Goal: Transaction & Acquisition: Purchase product/service

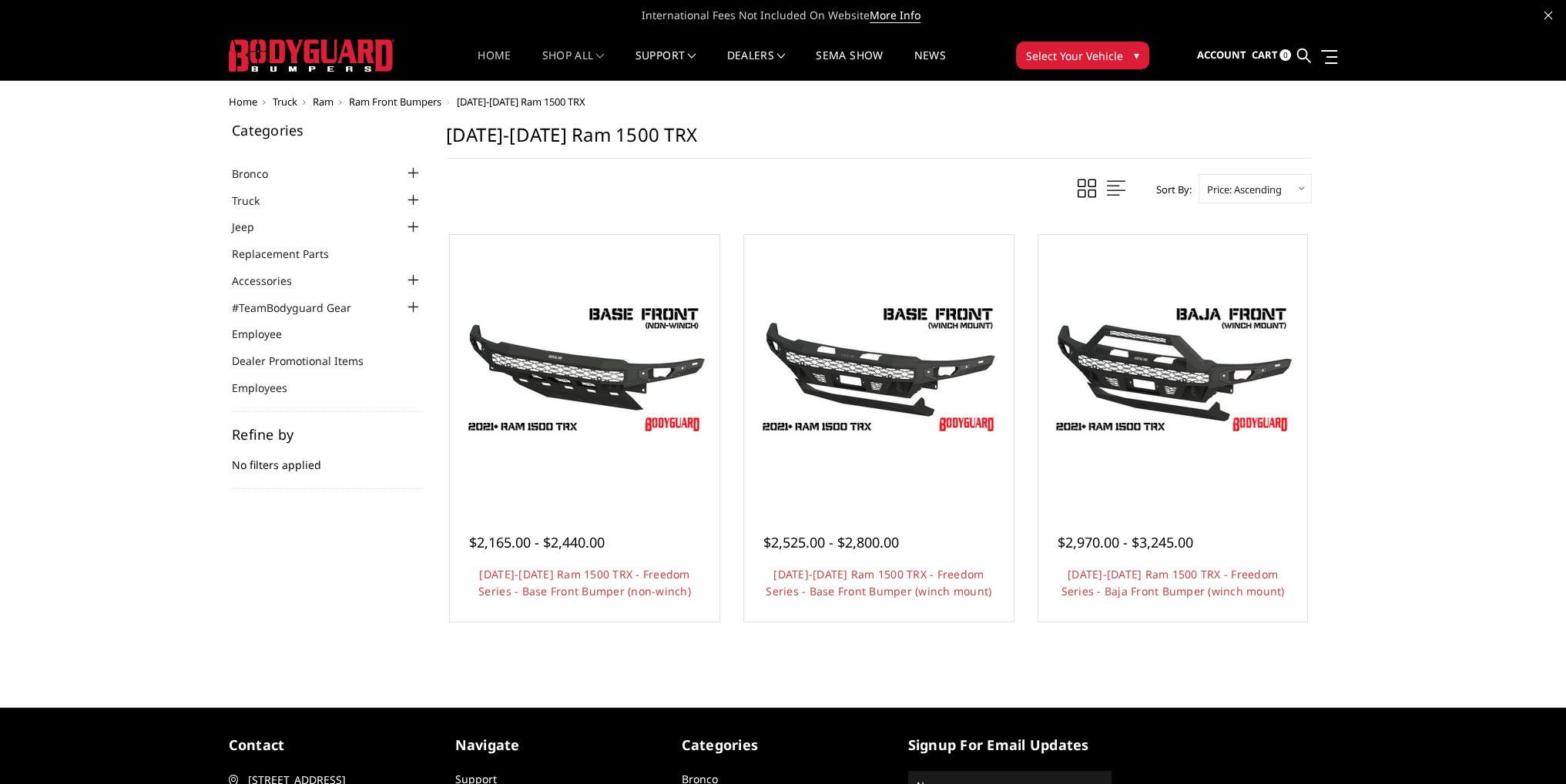
click at [493, 65] on link "Home" at bounding box center [494, 65] width 33 height 30
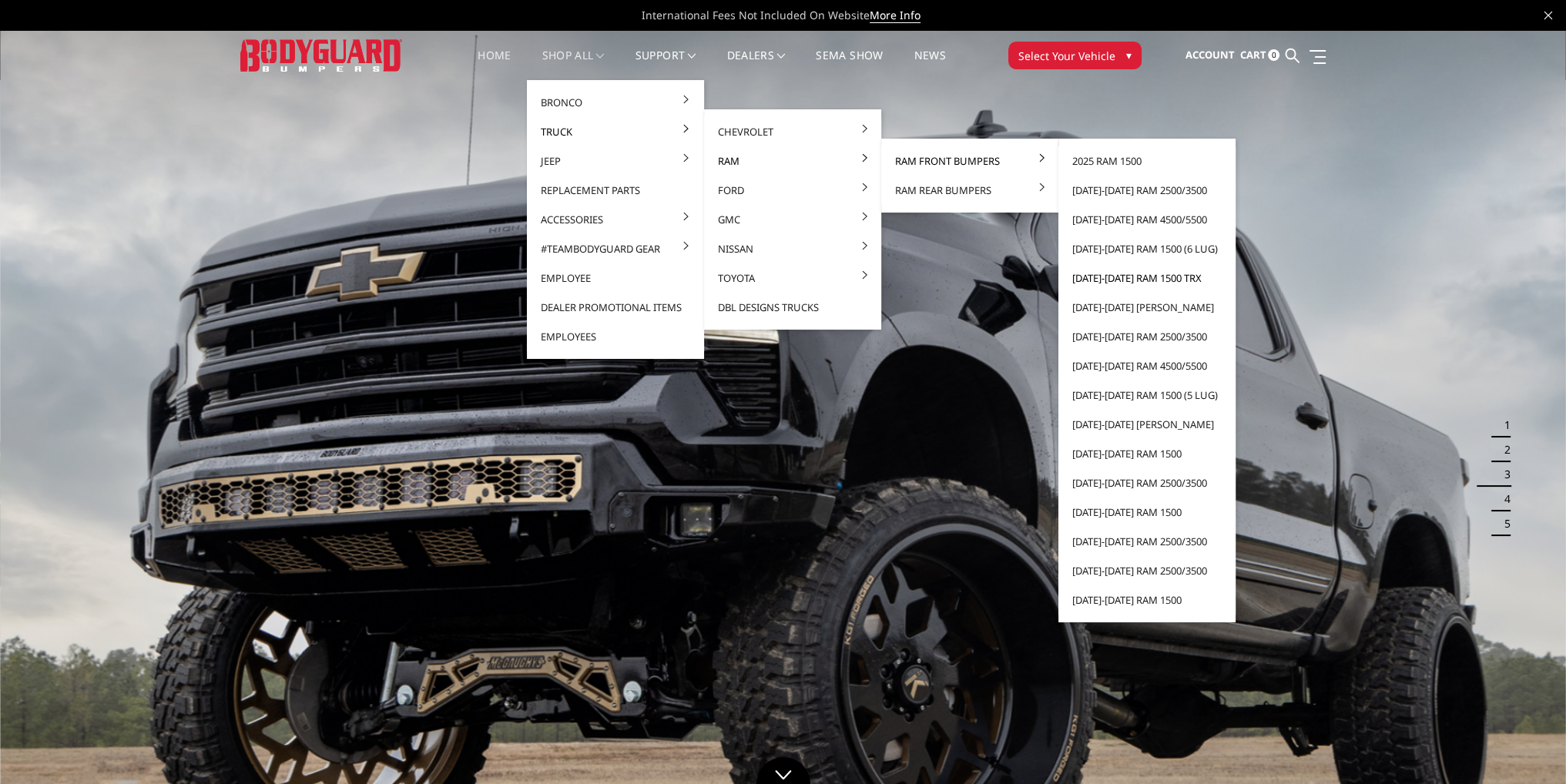
click at [1131, 276] on link "[DATE]-[DATE] Ram 1500 TRX" at bounding box center [1147, 278] width 165 height 30
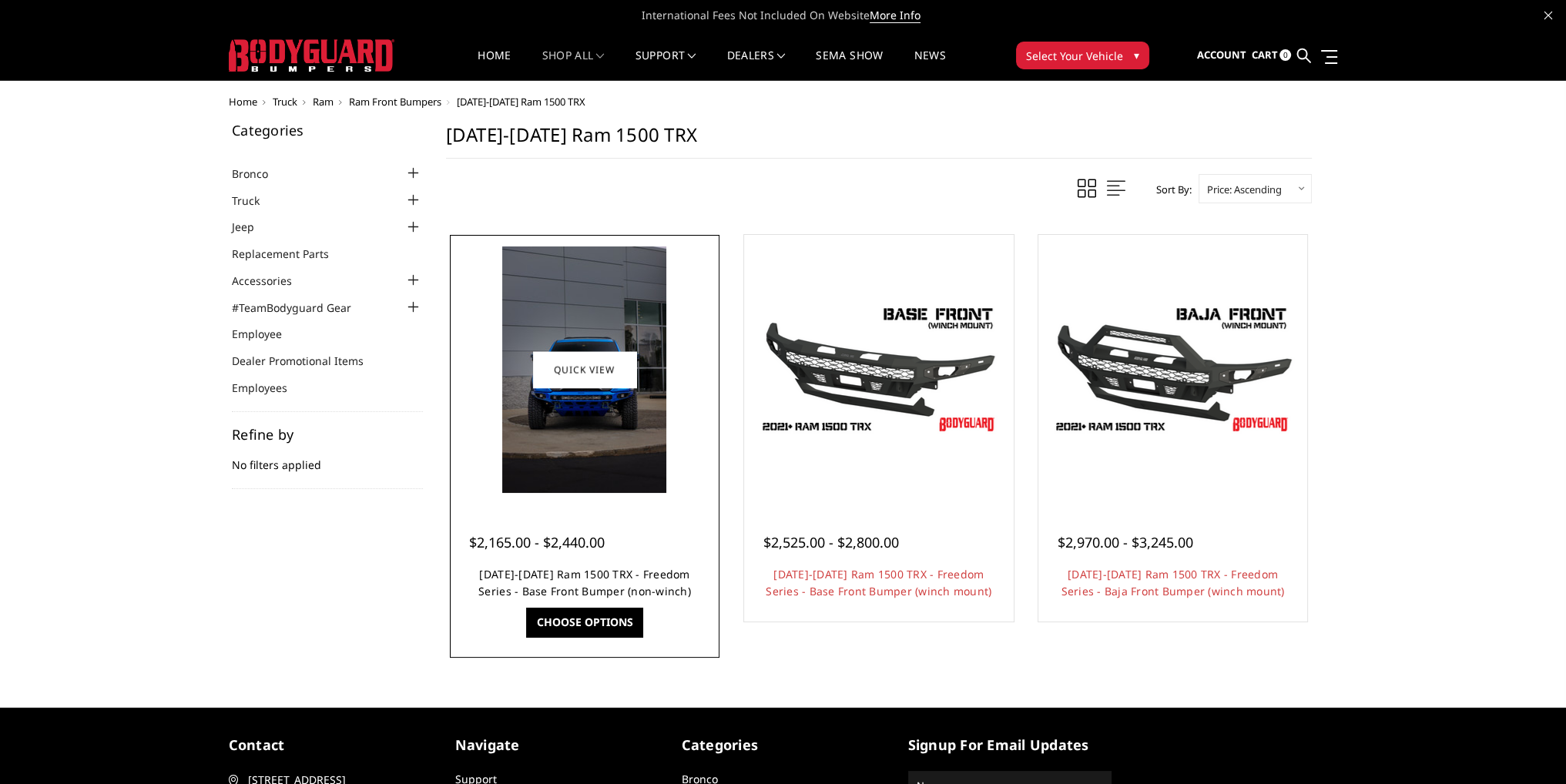
click at [588, 575] on link "2021-2024 Ram 1500 TRX - Freedom Series - Base Front Bumper (non-winch)" at bounding box center [585, 582] width 213 height 31
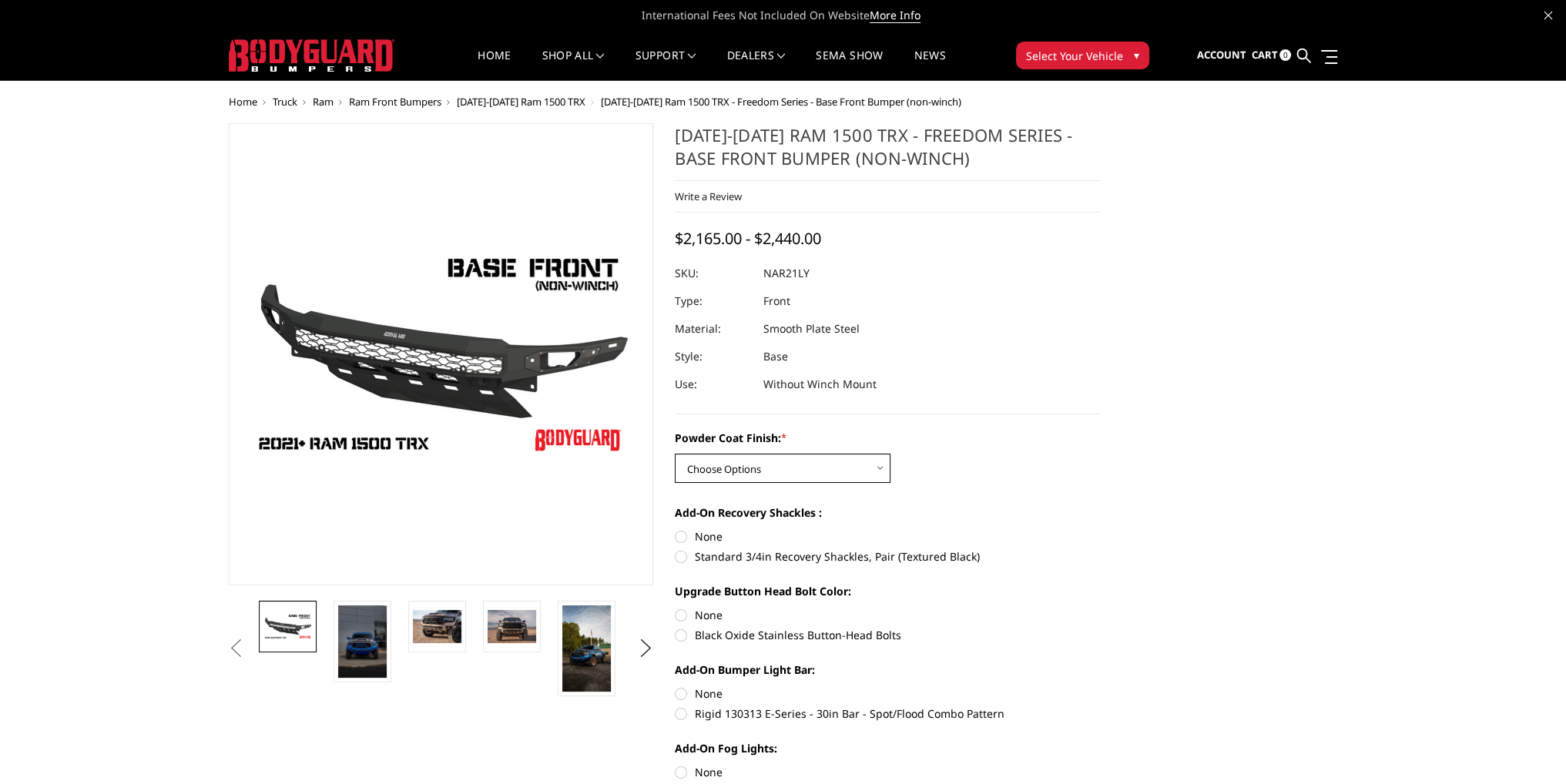
click at [754, 470] on select "Choose Options Bare Metal Textured Black Powder Coat" at bounding box center [783, 469] width 216 height 30
select select "3140"
click at [675, 454] on select "Choose Options Bare Metal Textured Black Powder Coat" at bounding box center [783, 469] width 216 height 30
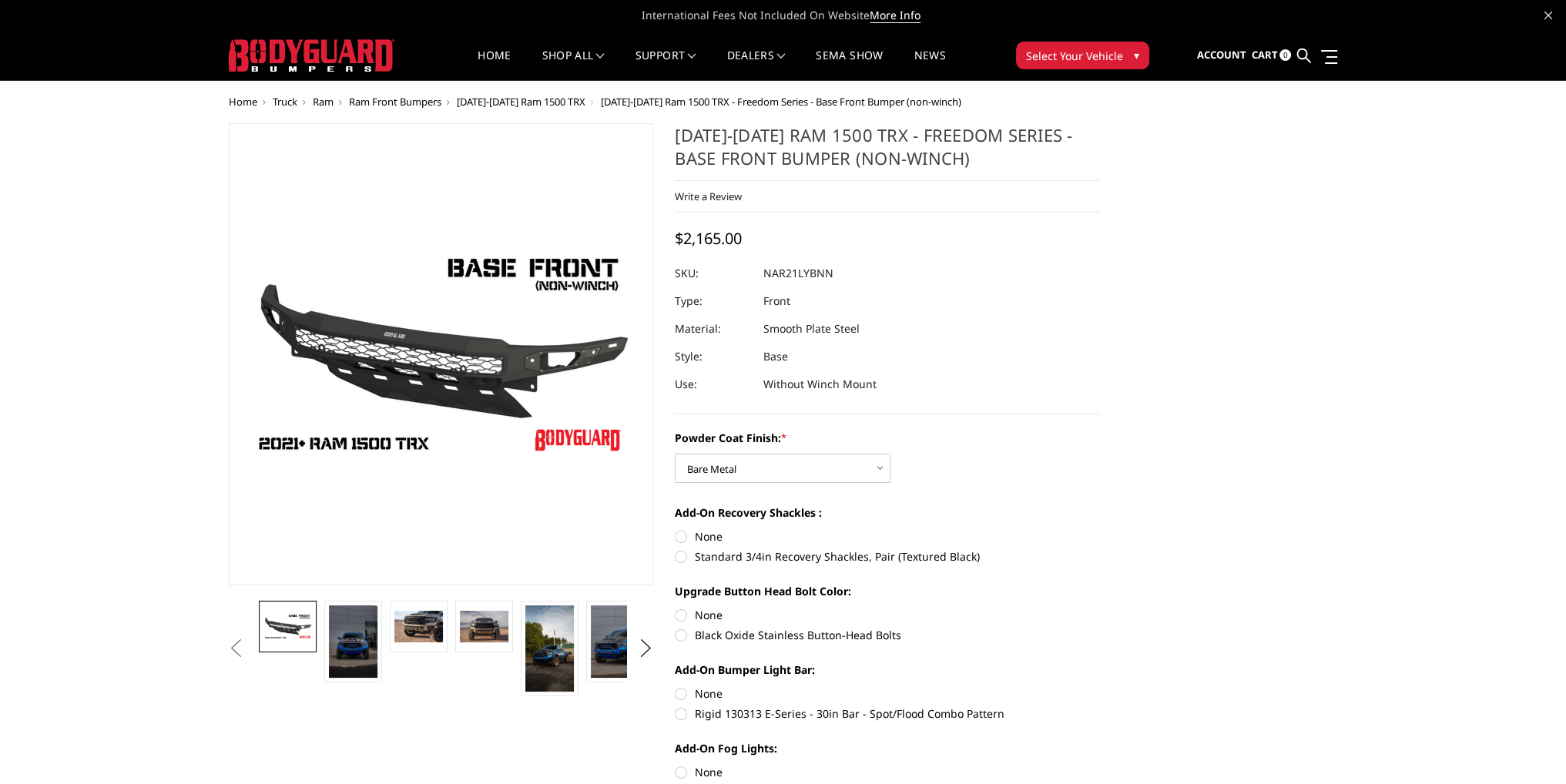
click at [680, 558] on label "Standard 3/4in Recovery Shackles, Pair (Textured Black)" at bounding box center [887, 557] width 425 height 16
click at [1100, 529] on input "Standard 3/4in Recovery Shackles, Pair (Textured Black)" at bounding box center [1100, 528] width 1 height 1
radio input "true"
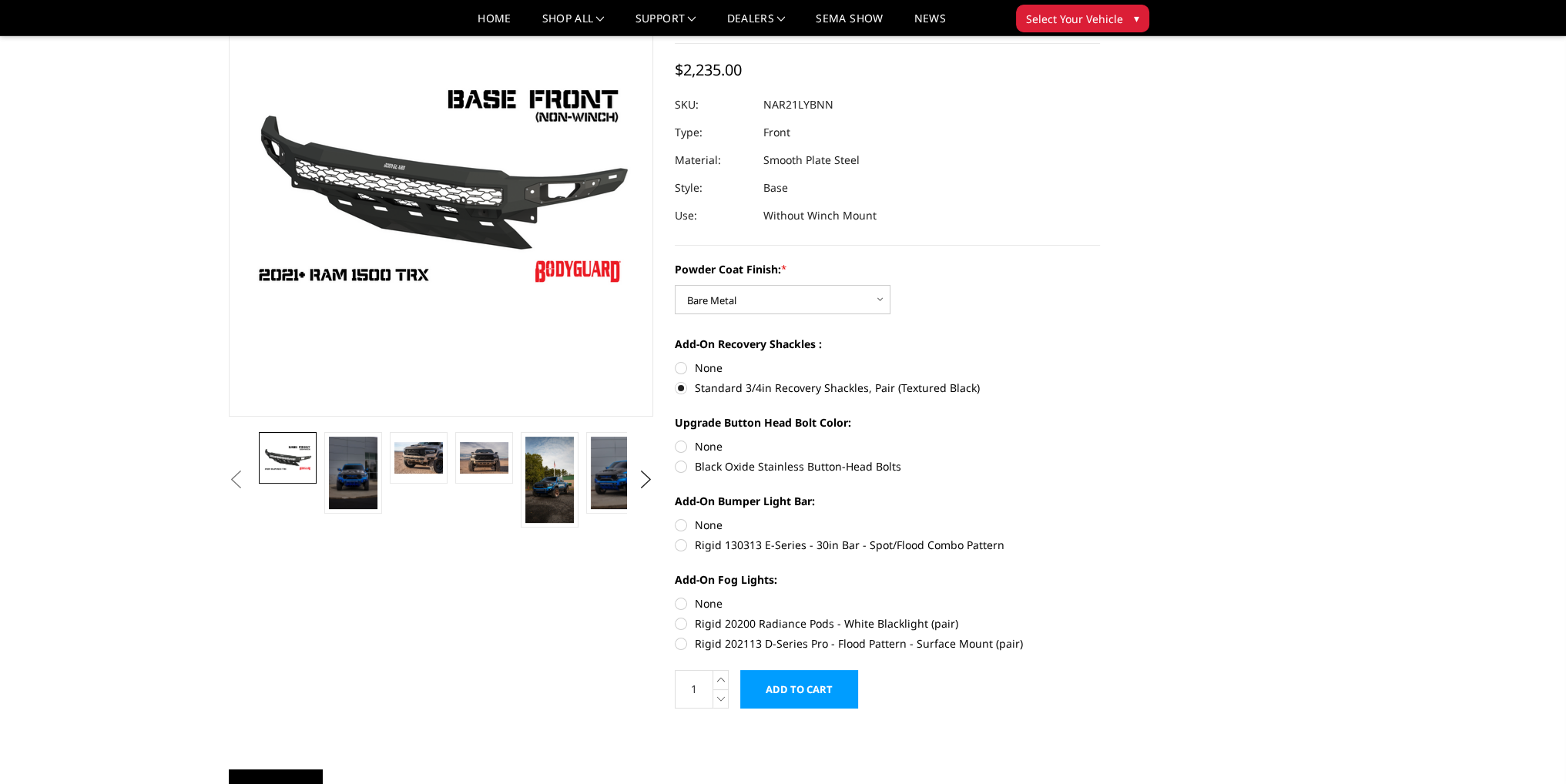
scroll to position [154, 0]
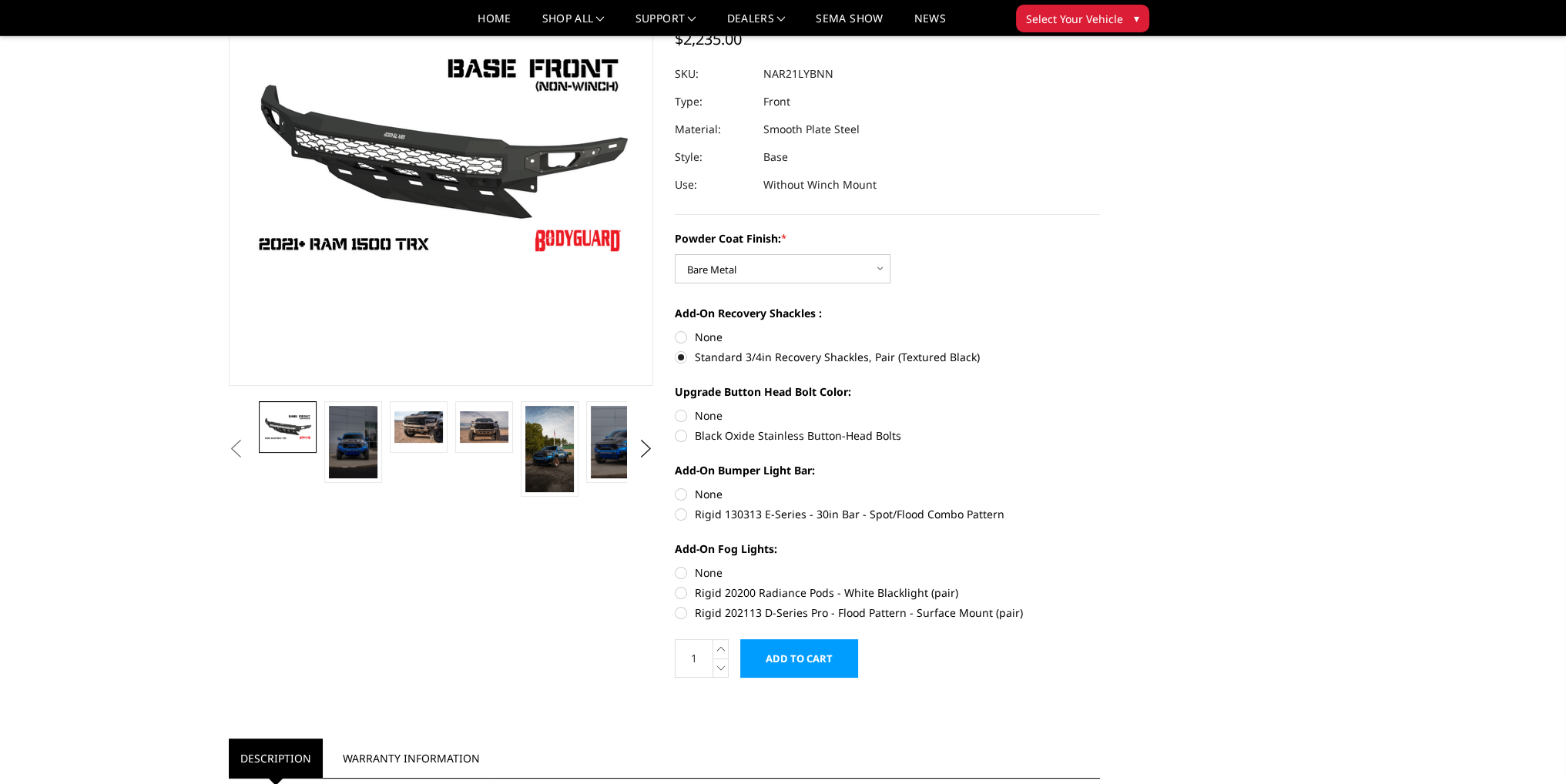
click at [682, 413] on label "None" at bounding box center [887, 416] width 425 height 16
click at [675, 408] on input "None" at bounding box center [675, 408] width 1 height 1
radio input "true"
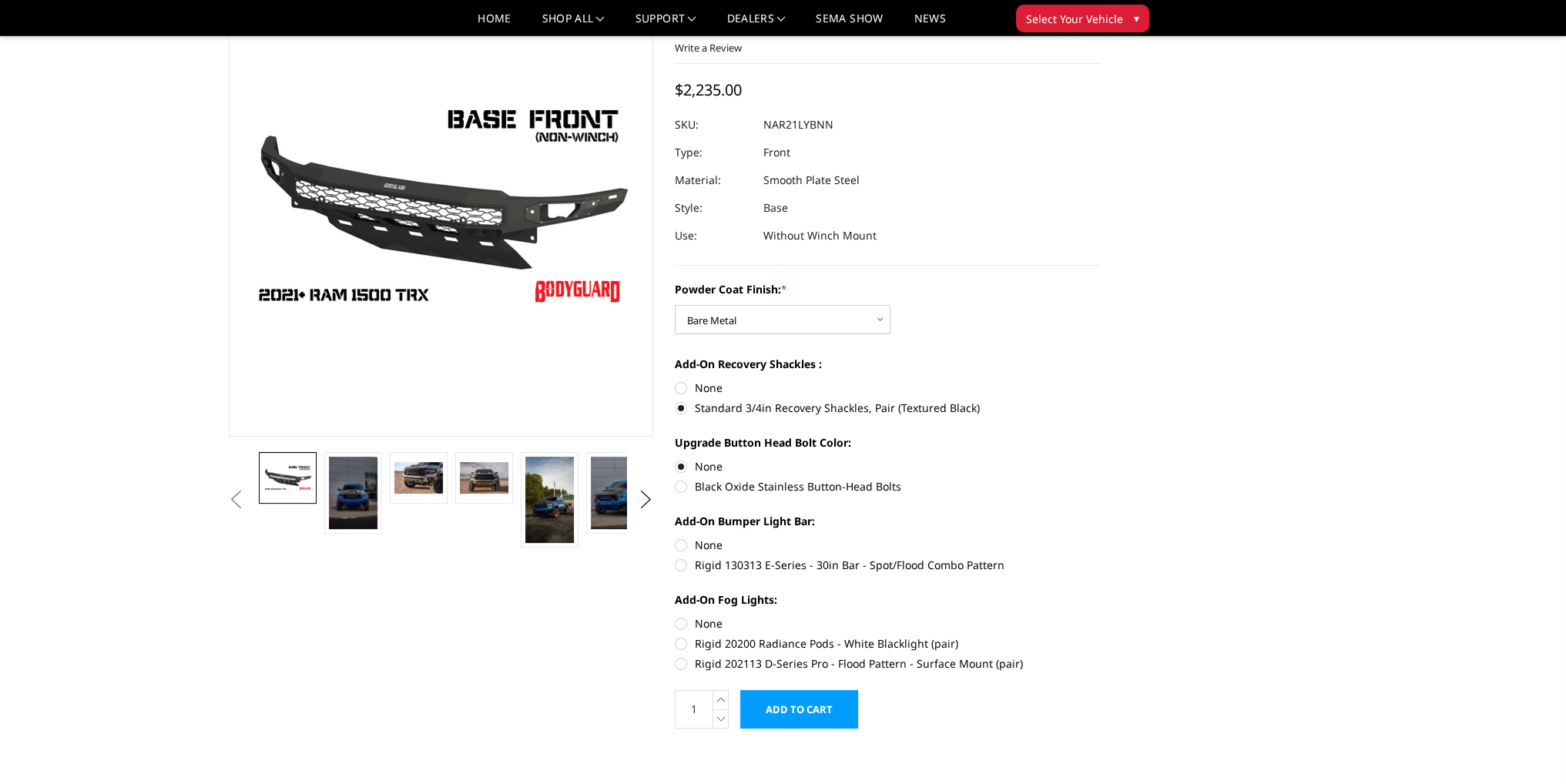
scroll to position [77, 0]
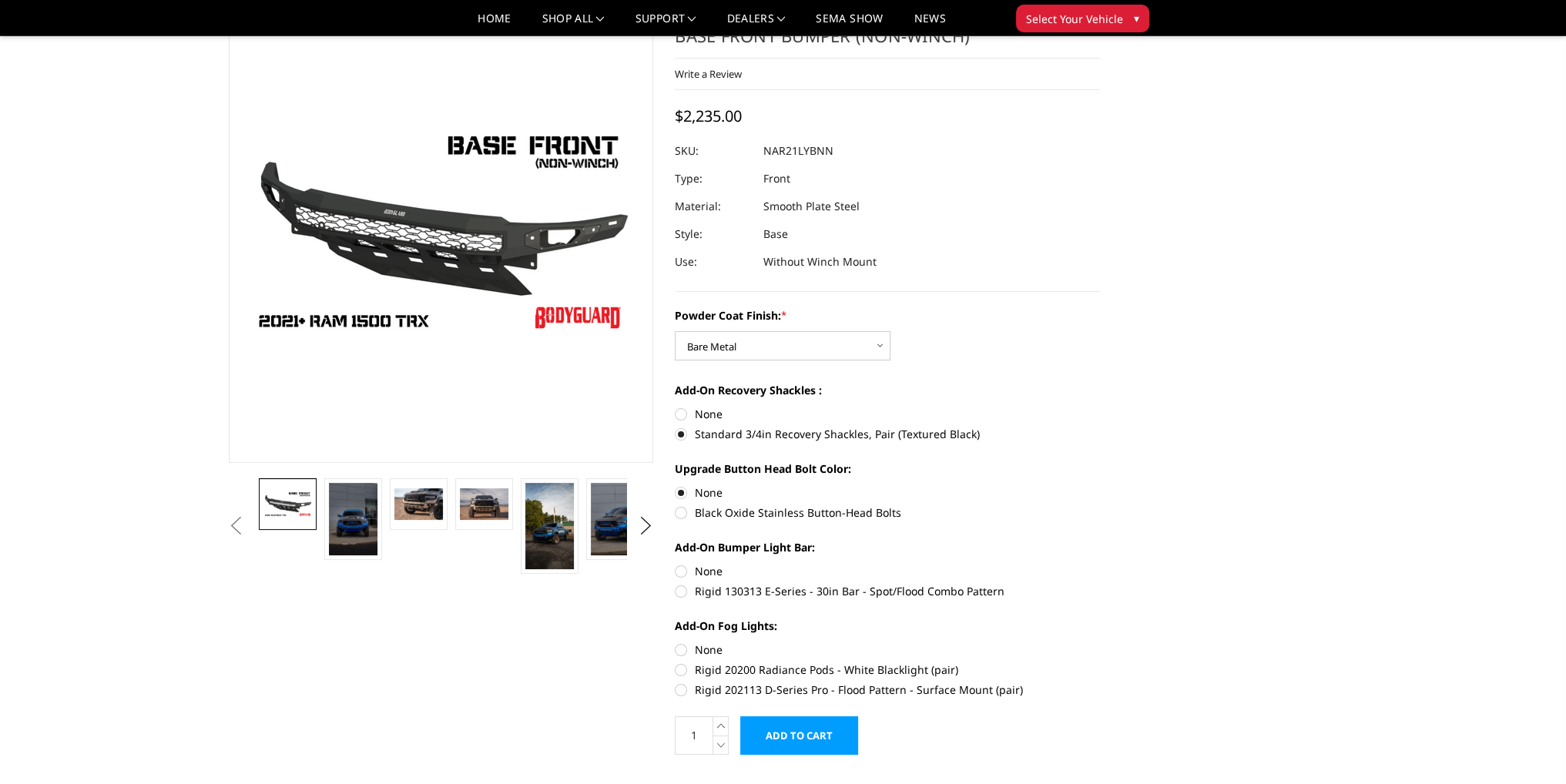
click at [679, 592] on label "Rigid 130313 E-Series - 30in Bar - Spot/Flood Combo Pattern" at bounding box center [887, 591] width 425 height 16
click at [1100, 563] on input "Rigid 130313 E-Series - 30in Bar - Spot/Flood Combo Pattern" at bounding box center [1100, 563] width 1 height 1
radio input "true"
click at [680, 682] on label "Rigid 202113 D-Series Pro - Flood Pattern - Surface Mount (pair)" at bounding box center [887, 690] width 425 height 16
click at [1100, 662] on input "Rigid 202113 D-Series Pro - Flood Pattern - Surface Mount (pair)" at bounding box center [1100, 661] width 1 height 1
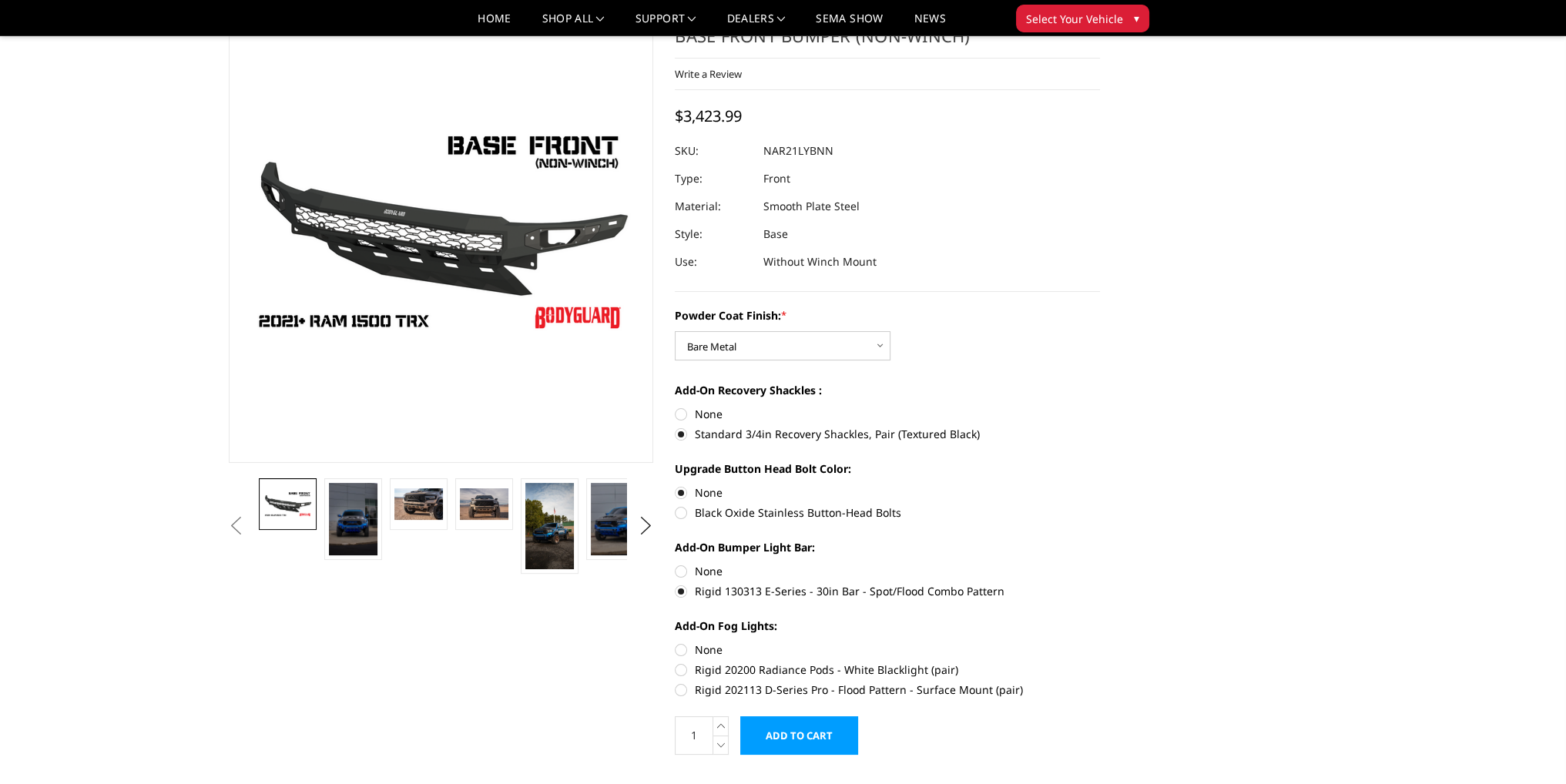
radio input "true"
click at [498, 19] on link "Home" at bounding box center [494, 24] width 33 height 22
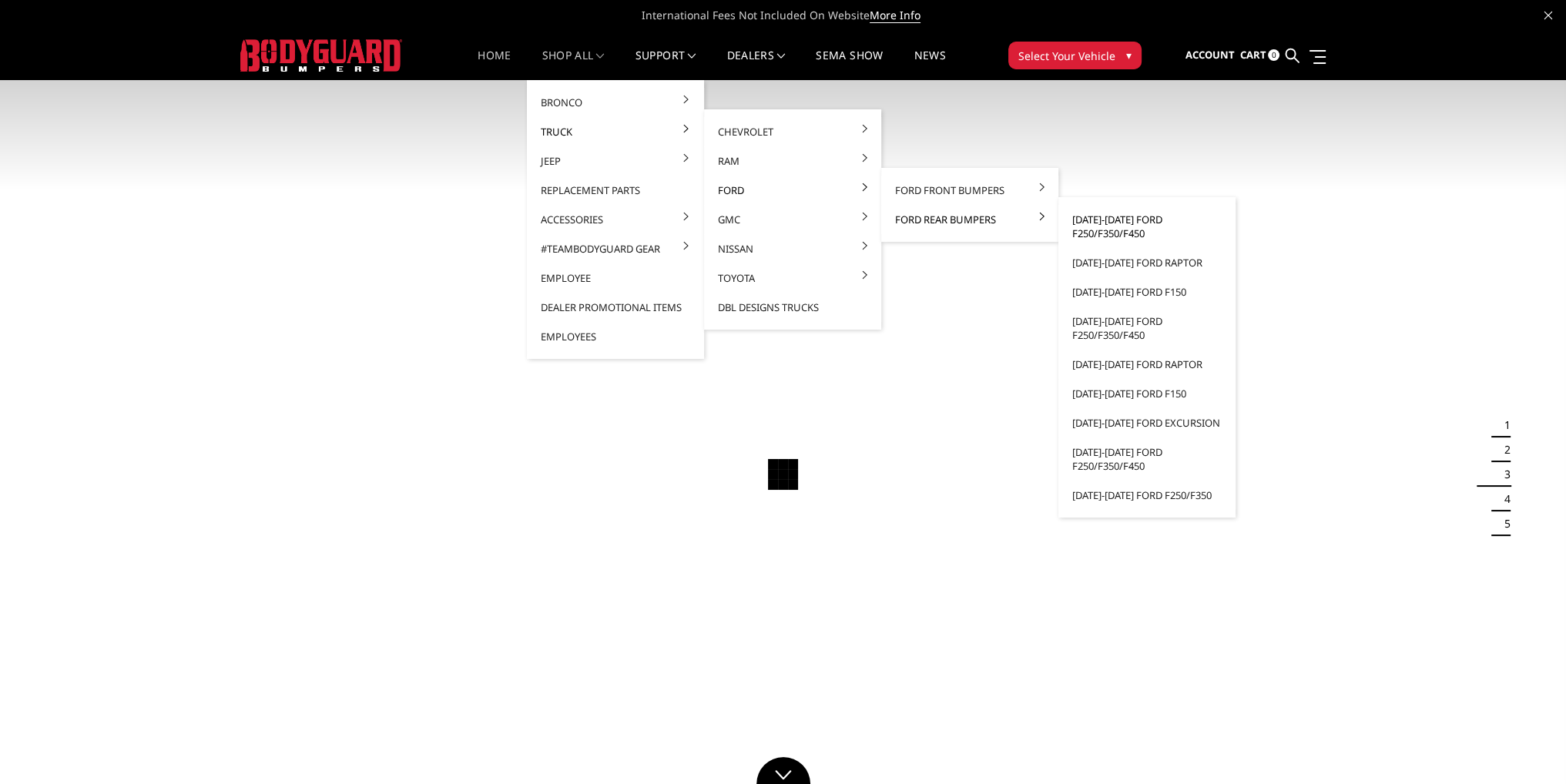
click at [1095, 229] on link "[DATE]-[DATE] Ford F250/F350/F450" at bounding box center [1147, 226] width 165 height 43
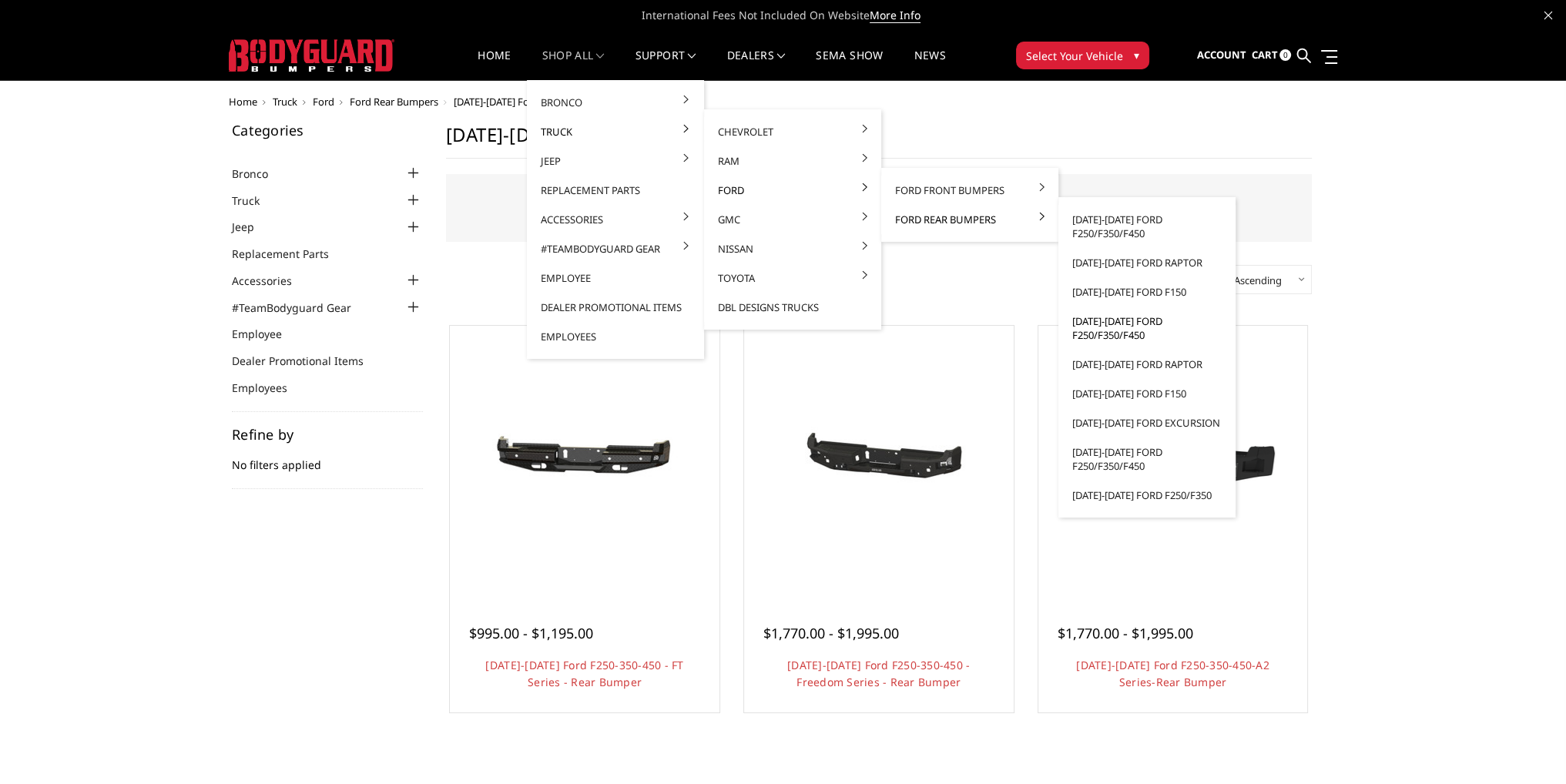
click at [1103, 320] on link "[DATE]-[DATE] Ford F250/F350/F450" at bounding box center [1147, 328] width 165 height 43
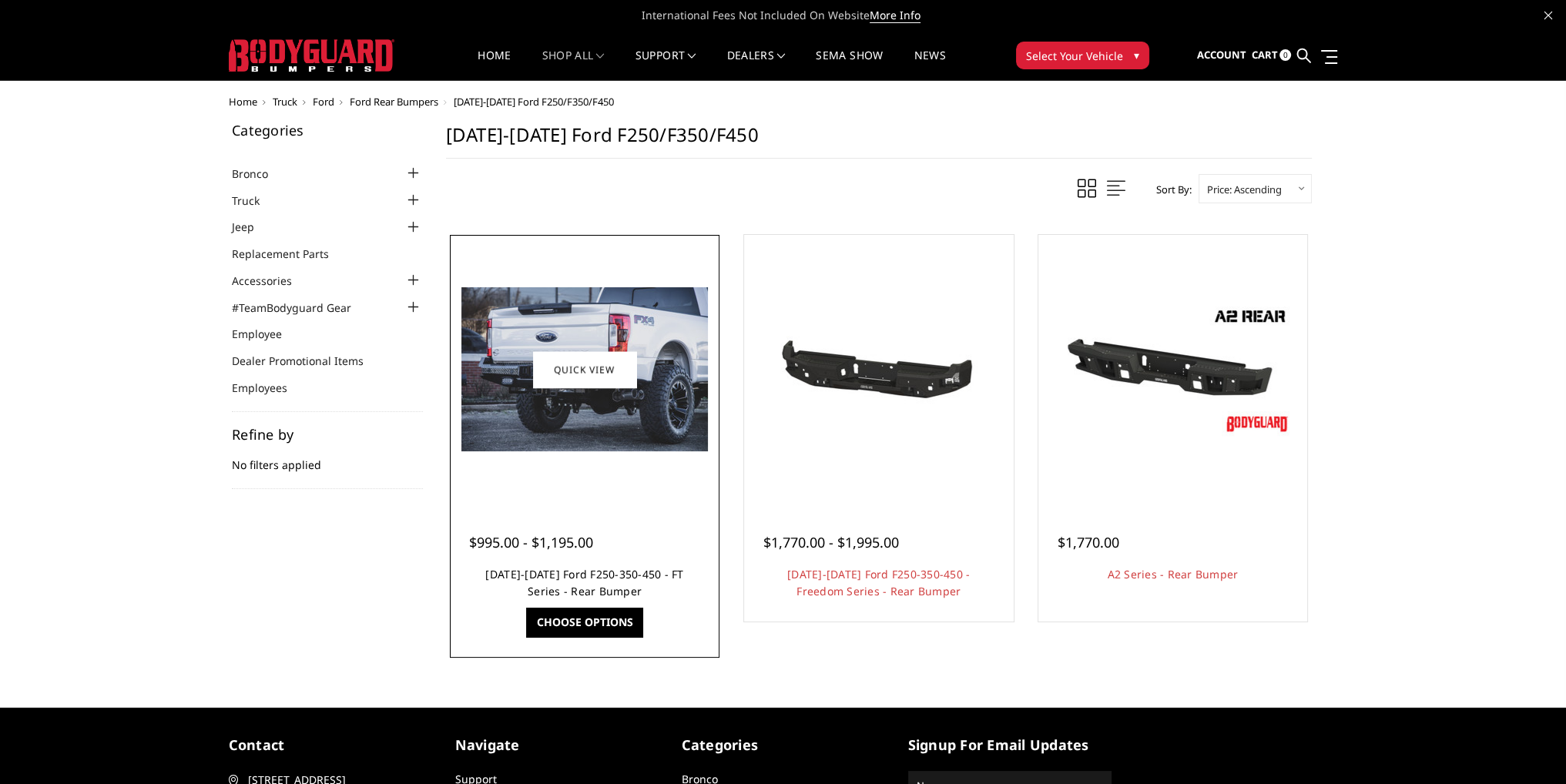
click at [587, 569] on link "[DATE]-[DATE] Ford F250-350-450 - FT Series - Rear Bumper" at bounding box center [584, 582] width 198 height 31
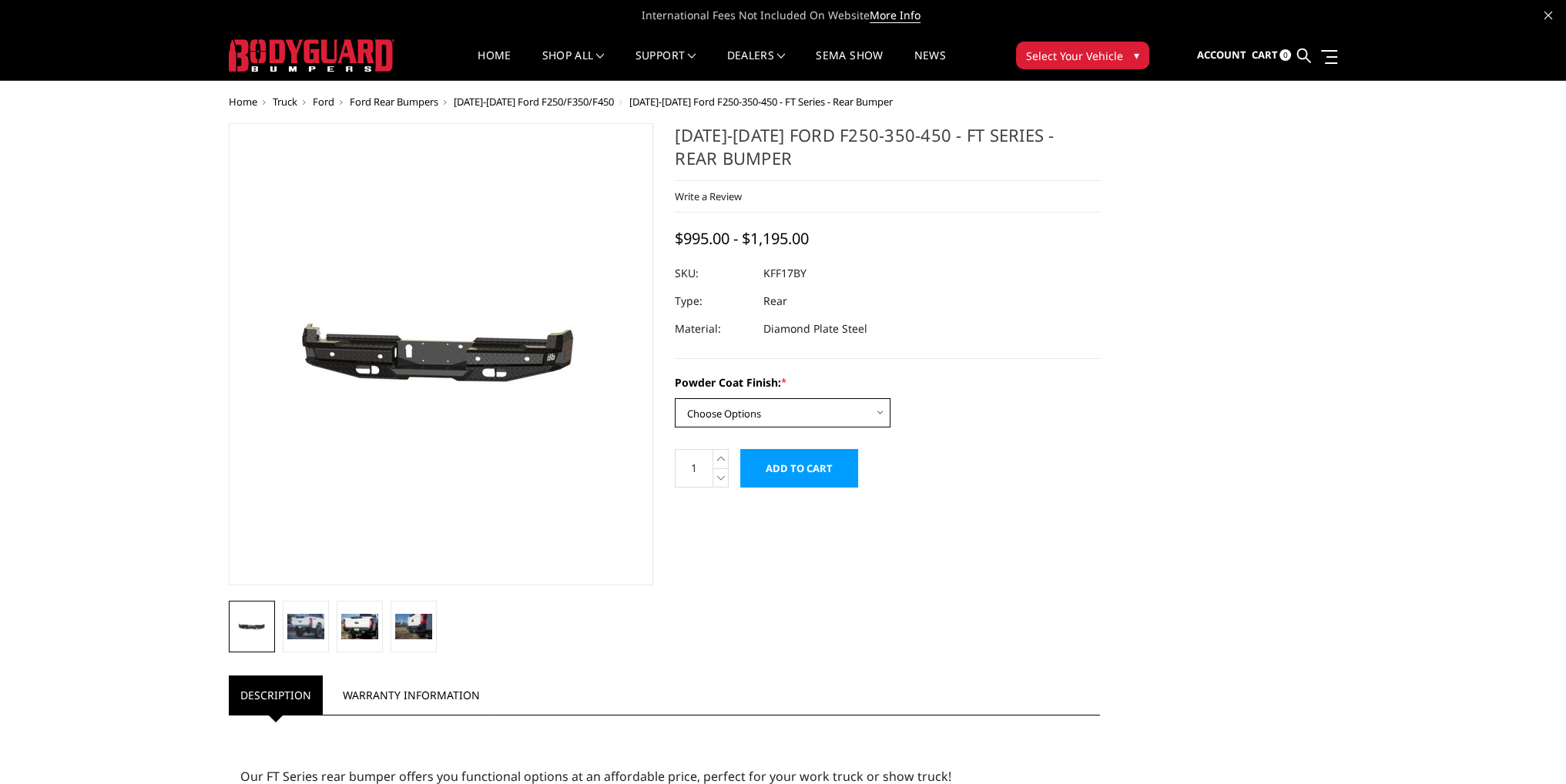
click at [791, 424] on select "Choose Options Bare Metal Gloss Black Powder Coat Textured Black Powder Coat" at bounding box center [783, 413] width 216 height 30
select select "3409"
click at [675, 398] on select "Choose Options Bare Metal Gloss Black Powder Coat Textured Black Powder Coat" at bounding box center [783, 413] width 216 height 30
click at [487, 50] on link "Home" at bounding box center [494, 65] width 33 height 30
